Goal: Task Accomplishment & Management: Use online tool/utility

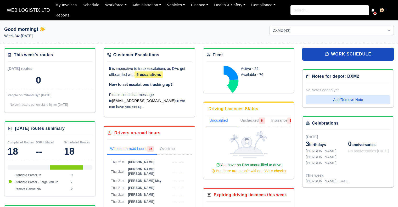
select select "1"
click at [247, 171] on div "But there are people without DVLA checks." at bounding box center [249, 171] width 81 height 6
click at [211, 169] on icon at bounding box center [212, 170] width 3 height 3
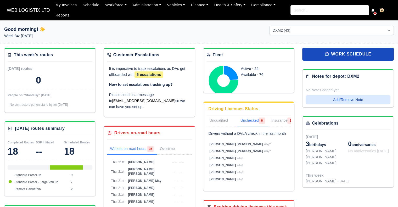
click at [253, 121] on link "Unchecked 6" at bounding box center [252, 120] width 31 height 11
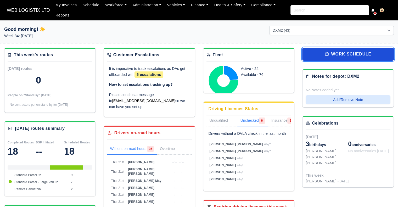
click at [354, 52] on link "work schedule" at bounding box center [348, 54] width 92 height 13
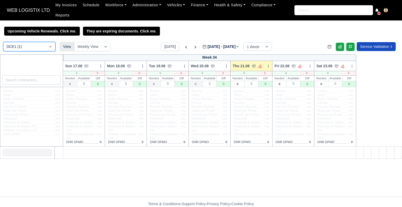
click at [47, 42] on select "DCE1 (1) DWN2 (38) DXM2 (43)" at bounding box center [29, 46] width 52 height 9
select select "1"
click at [3, 42] on select "DCE1 (1) DWN2 (38) DXM2 (43)" at bounding box center [29, 46] width 52 height 9
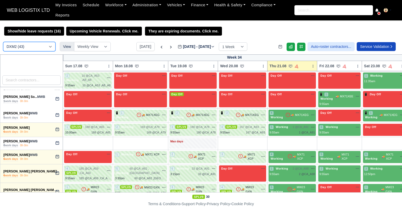
scroll to position [592, 0]
